Goal: Task Accomplishment & Management: Use online tool/utility

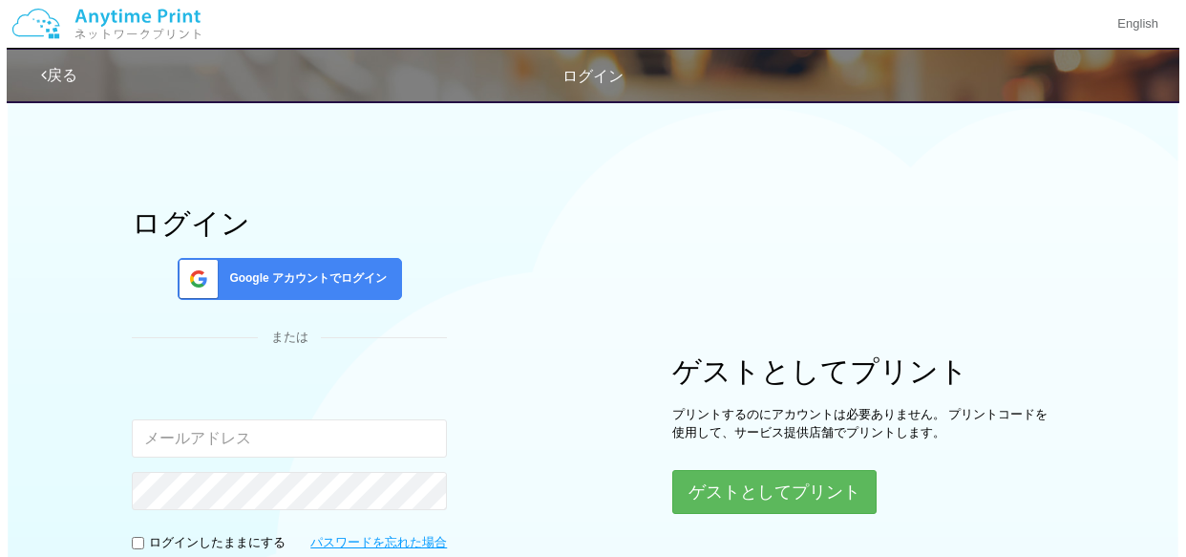
scroll to position [217, 0]
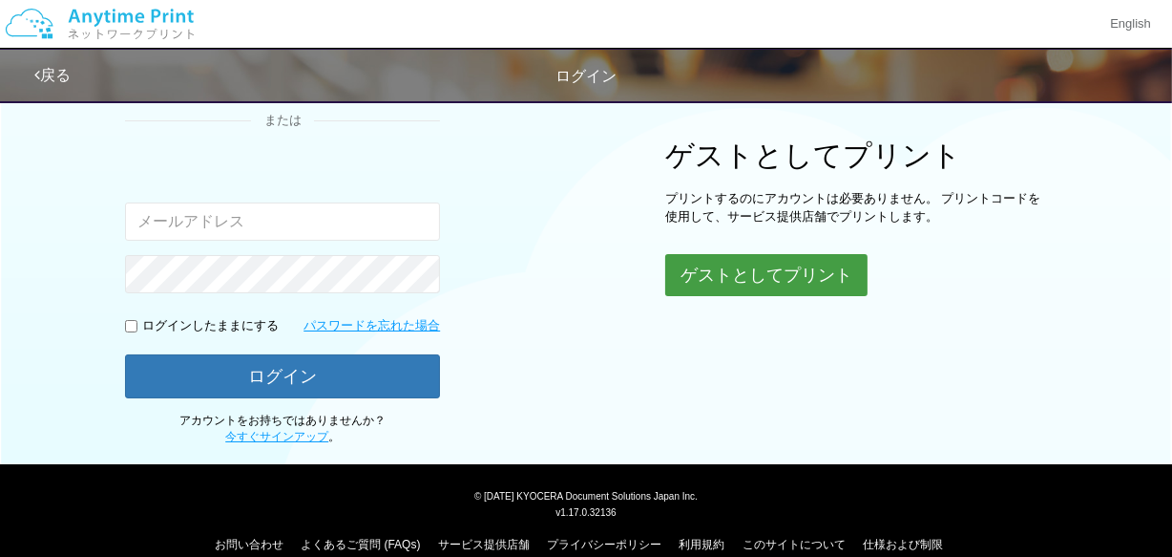
click at [739, 264] on button "ゲストとしてプリント" at bounding box center [766, 275] width 202 height 42
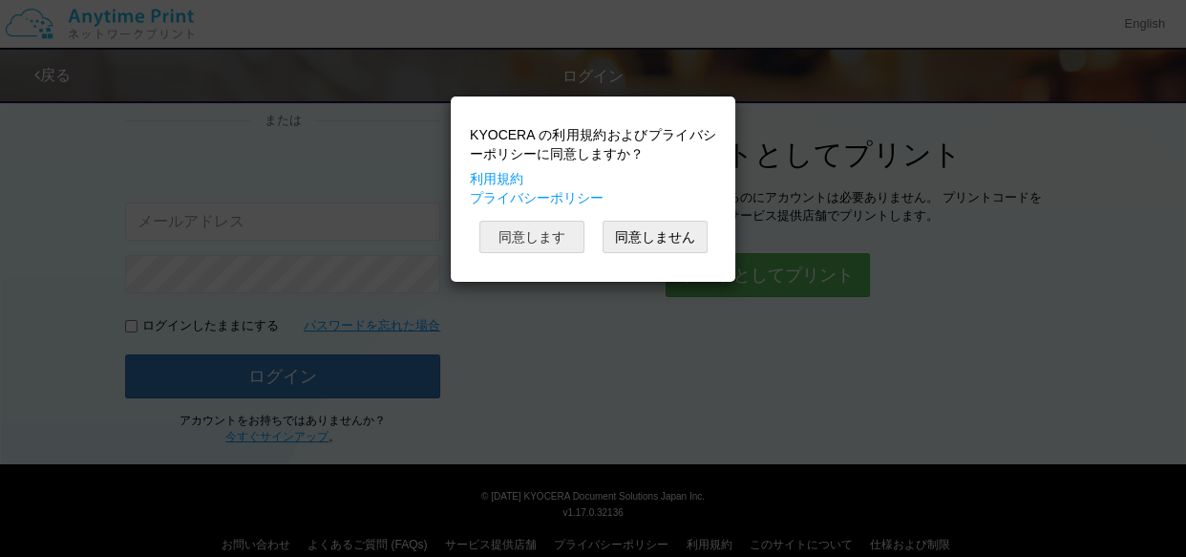
click at [572, 236] on button "同意します" at bounding box center [531, 237] width 105 height 32
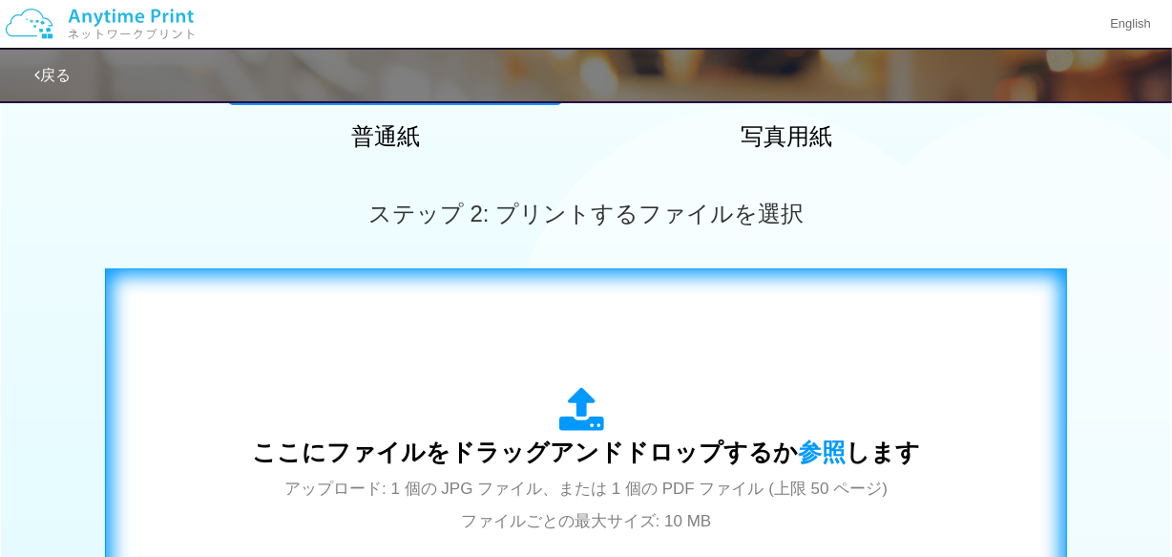
scroll to position [461, 0]
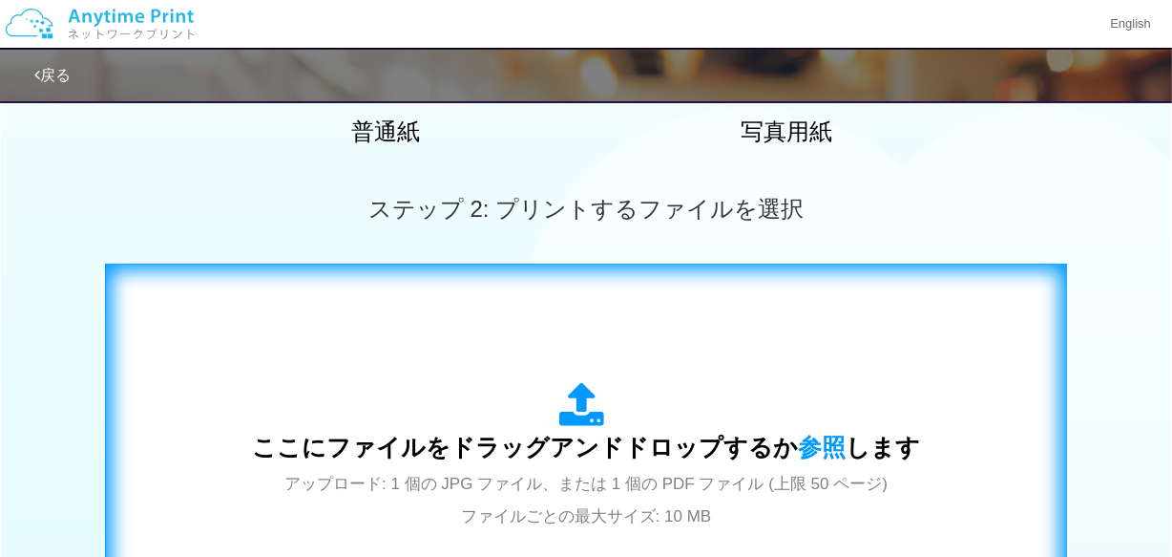
click at [515, 349] on div "ここにファイルをドラッグアンドドロップするか 参照 します アップロード: 1 個の JPG ファイル、または 1 個の PDF ファイル (上限 50 ペー…" at bounding box center [586, 457] width 922 height 346
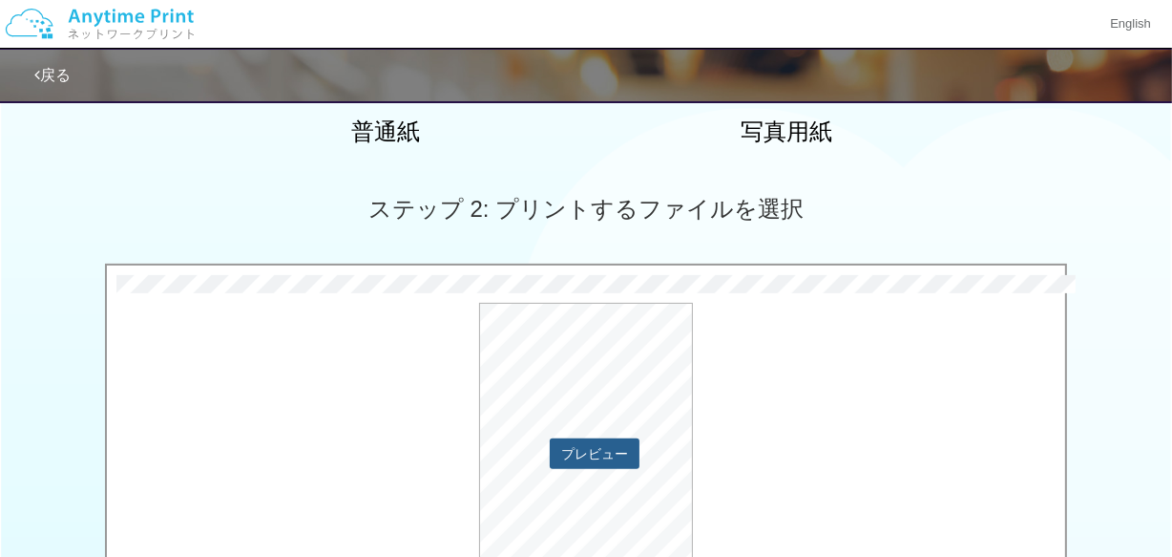
click at [612, 451] on button "プレビュー" at bounding box center [595, 453] width 90 height 31
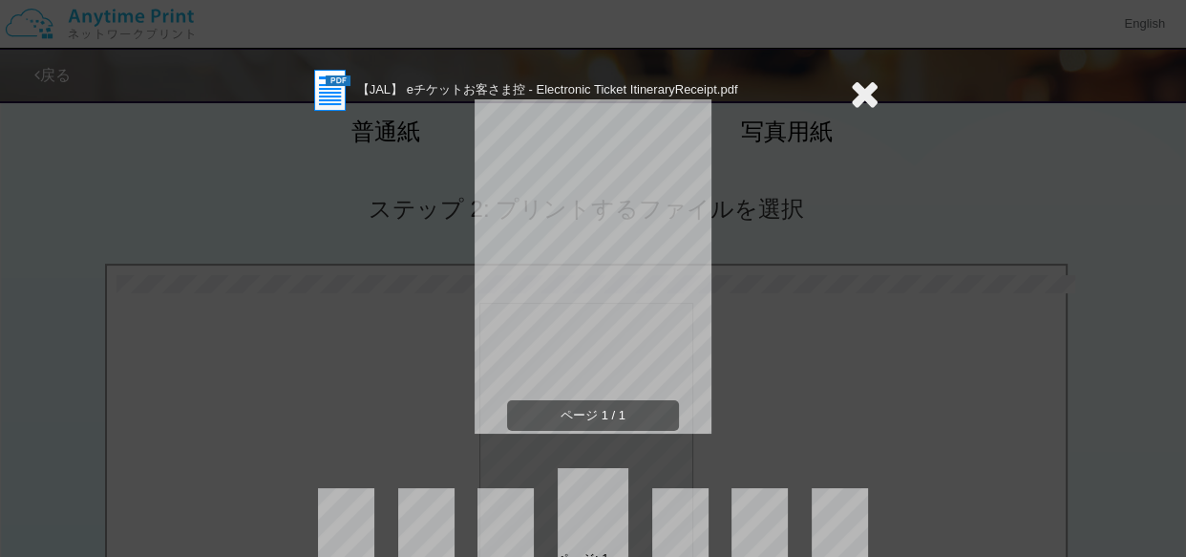
click at [854, 88] on icon at bounding box center [865, 93] width 30 height 38
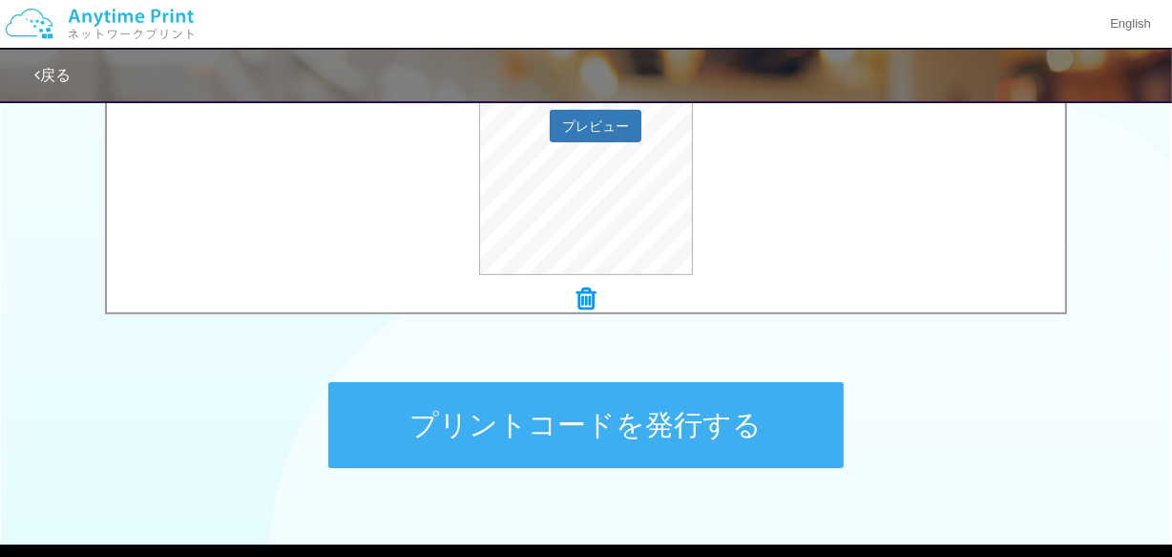
scroll to position [896, 0]
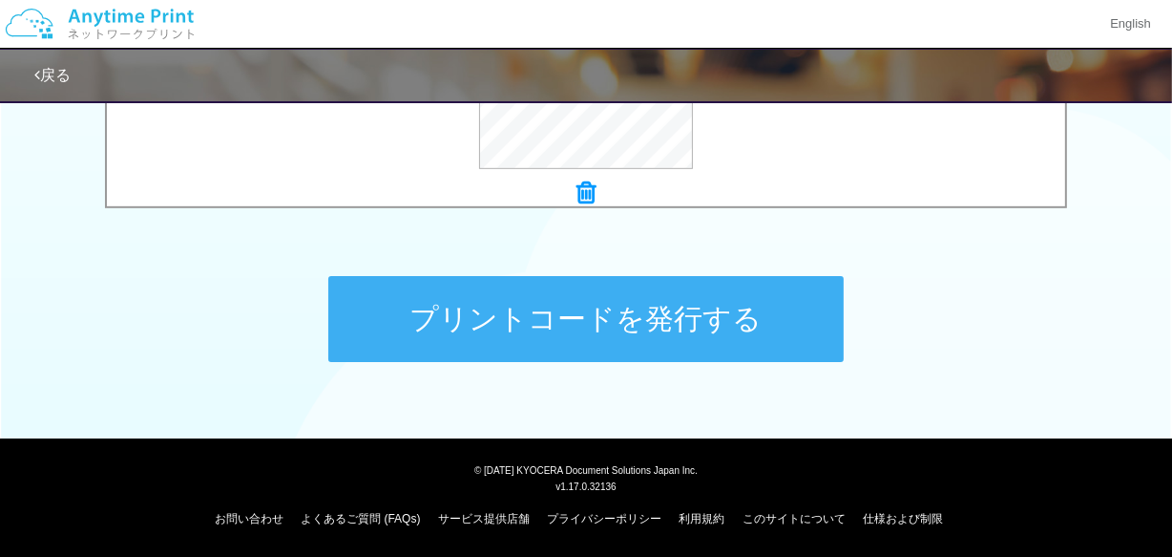
click at [633, 321] on button "プリントコードを発行する" at bounding box center [586, 319] width 516 height 86
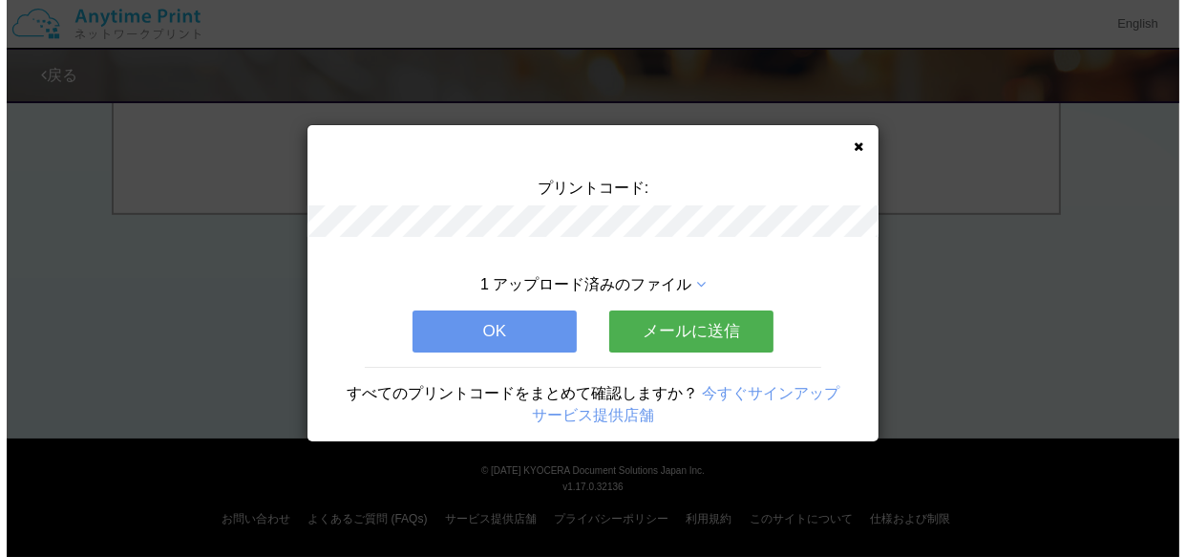
scroll to position [0, 0]
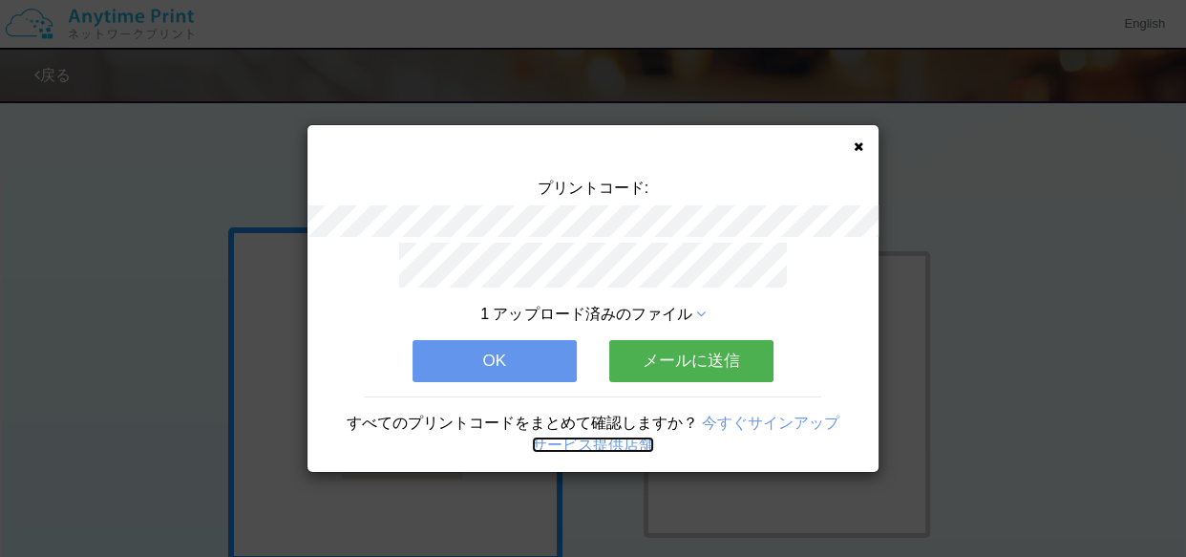
click at [611, 439] on link "サービス提供店舗" at bounding box center [593, 444] width 122 height 16
